Goal: Information Seeking & Learning: Learn about a topic

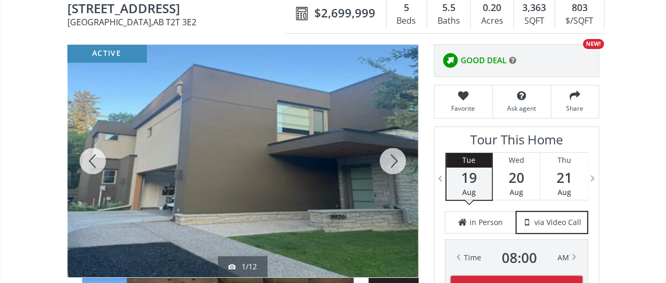
scroll to position [105, 0]
click at [395, 165] on div at bounding box center [392, 161] width 51 height 232
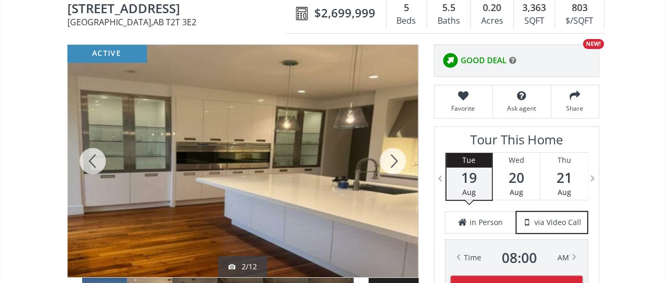
click at [395, 165] on div at bounding box center [392, 161] width 51 height 232
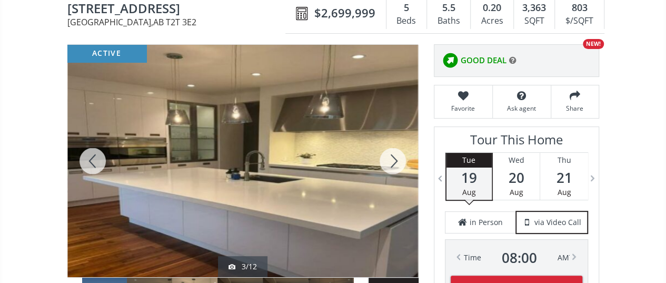
click at [395, 165] on div at bounding box center [392, 161] width 51 height 232
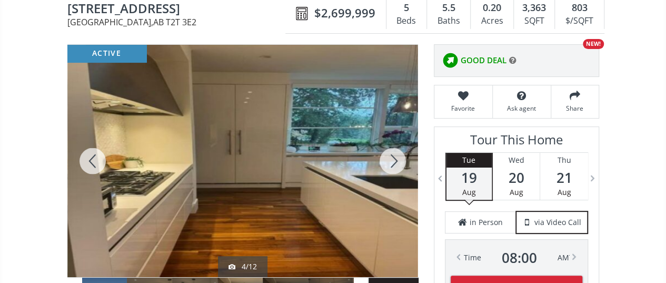
click at [395, 165] on div at bounding box center [392, 161] width 51 height 232
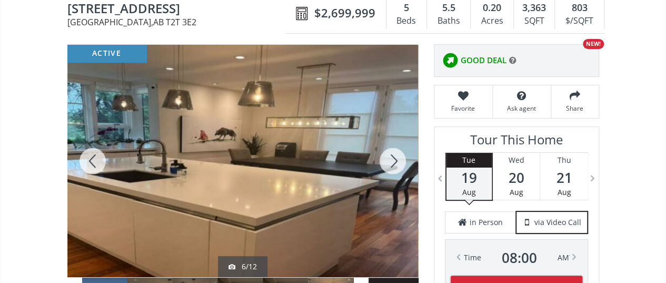
click at [395, 165] on div at bounding box center [392, 161] width 51 height 232
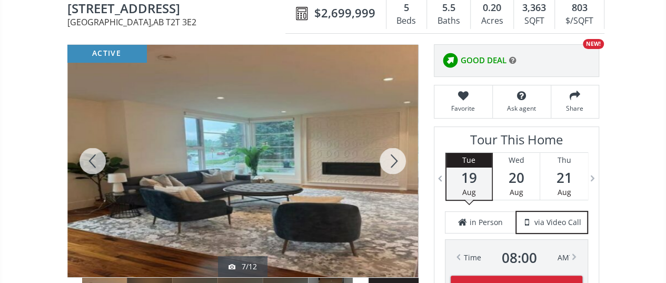
click at [395, 165] on div at bounding box center [392, 161] width 51 height 232
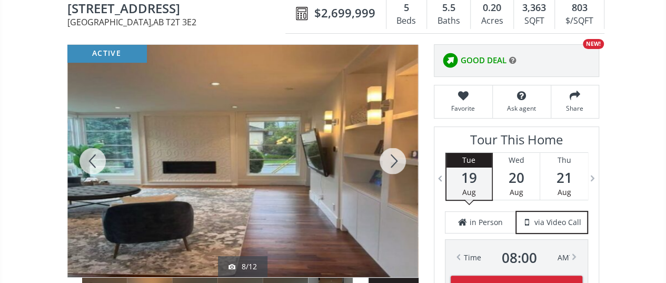
click at [395, 165] on div at bounding box center [392, 161] width 51 height 232
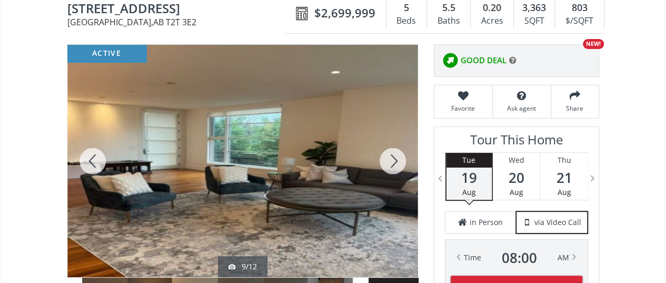
click at [395, 165] on div at bounding box center [392, 161] width 51 height 232
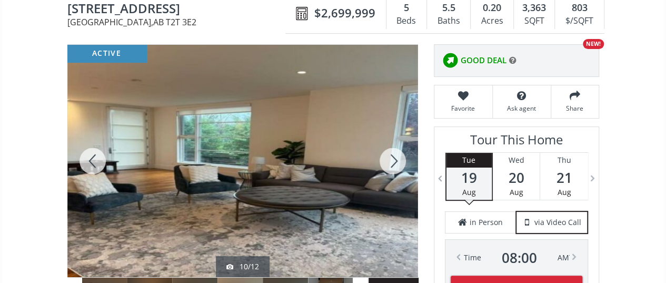
click at [395, 165] on div at bounding box center [392, 161] width 51 height 232
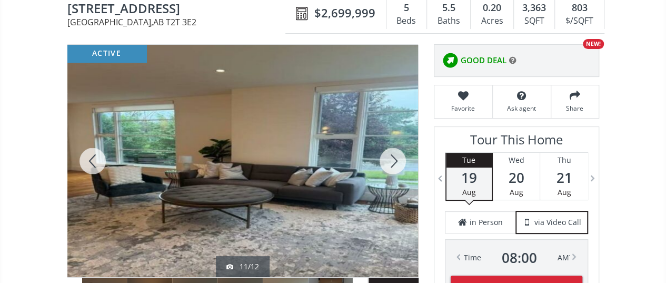
click at [395, 165] on div at bounding box center [392, 161] width 51 height 232
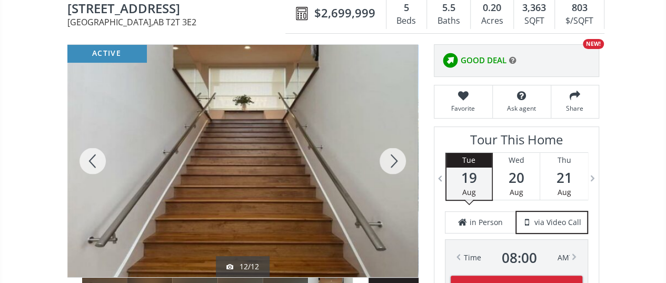
click at [395, 165] on div at bounding box center [392, 161] width 51 height 232
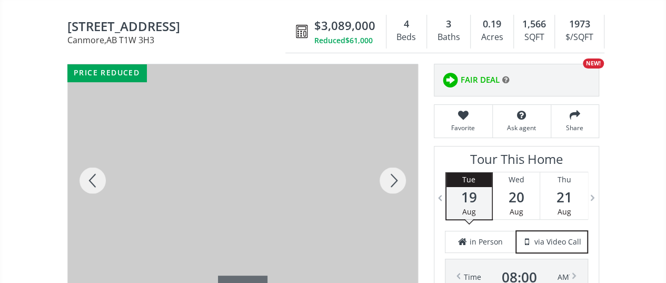
scroll to position [105, 0]
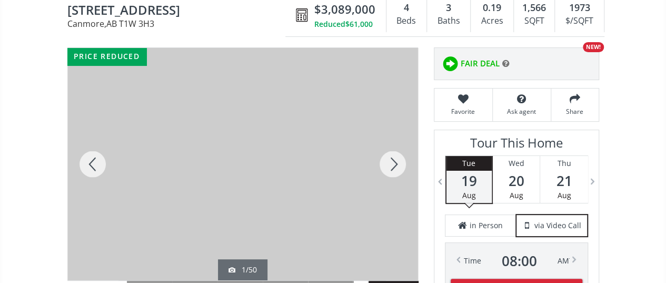
click at [390, 162] on div at bounding box center [392, 164] width 51 height 232
click at [388, 153] on div at bounding box center [392, 164] width 51 height 232
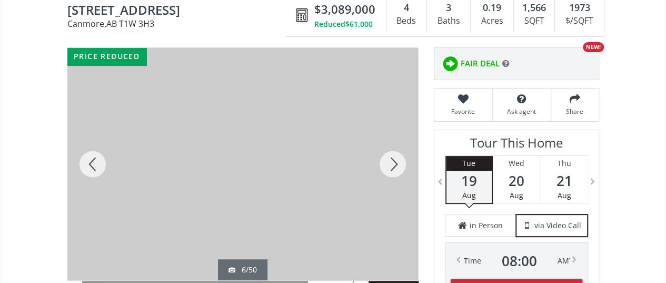
click at [388, 153] on div at bounding box center [392, 164] width 51 height 232
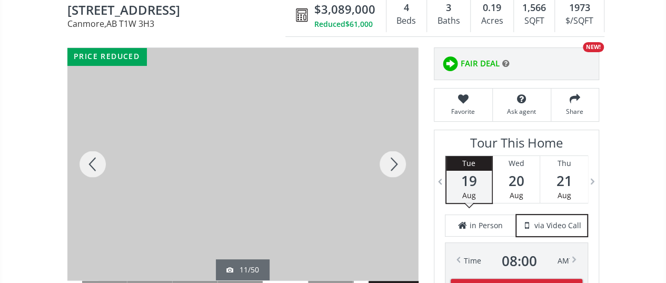
click at [97, 158] on div at bounding box center [92, 164] width 51 height 232
click at [390, 156] on div at bounding box center [392, 164] width 51 height 232
